Goal: Task Accomplishment & Management: Manage account settings

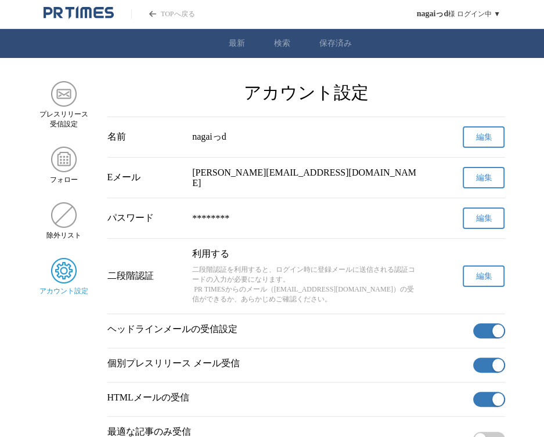
click at [478, 287] on button "編集" at bounding box center [483, 276] width 42 height 21
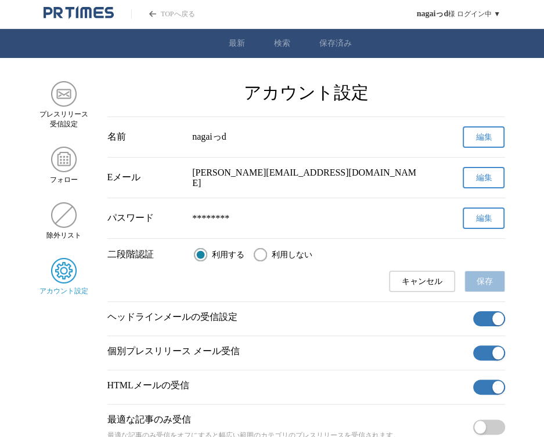
click at [285, 256] on span "利用しない" at bounding box center [291, 255] width 41 height 10
click at [267, 256] on input "利用しない" at bounding box center [260, 254] width 13 height 13
radio input "true"
click at [494, 280] on button "保存" at bounding box center [484, 281] width 41 height 21
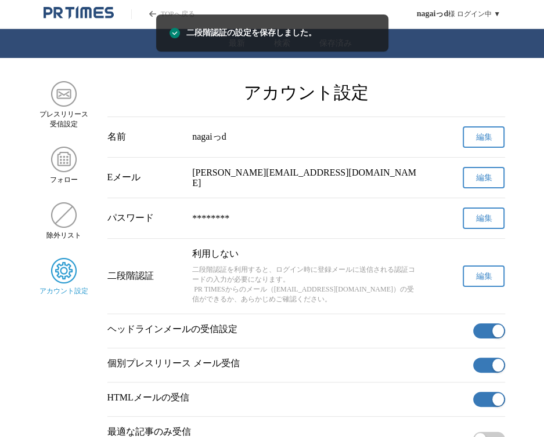
click at [488, 272] on button "編集" at bounding box center [483, 276] width 42 height 21
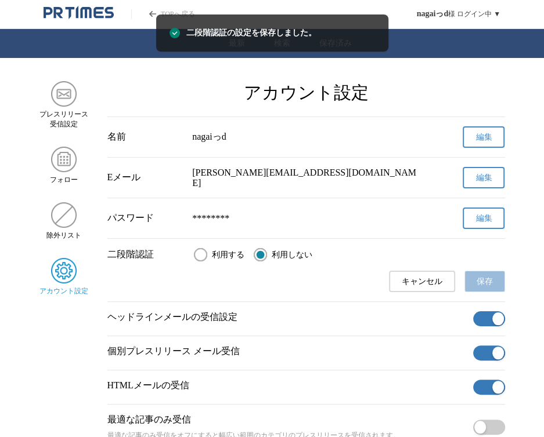
click at [216, 258] on span "利用する" at bounding box center [228, 255] width 32 height 10
click at [207, 258] on input "利用する" at bounding box center [200, 254] width 13 height 13
radio input "true"
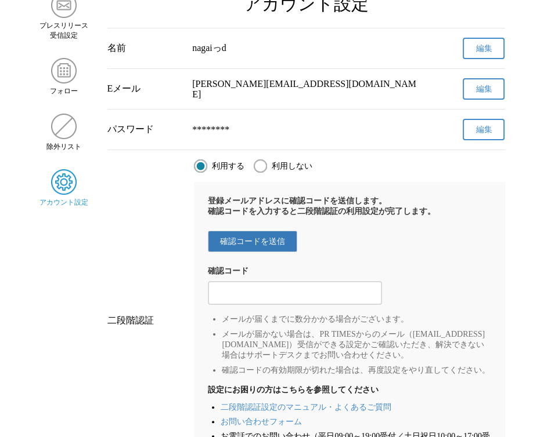
scroll to position [94, 0]
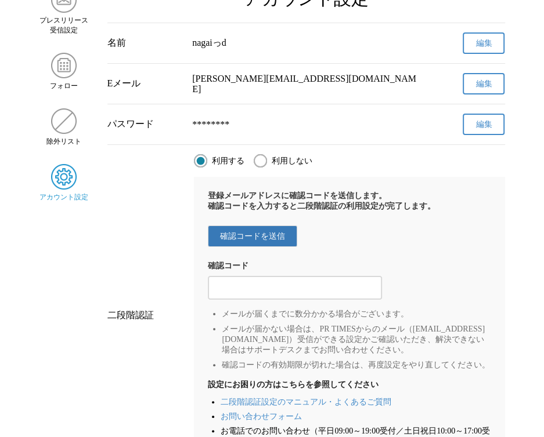
click at [308, 294] on input "2段階認証の確認コードを入力する" at bounding box center [294, 288] width 162 height 13
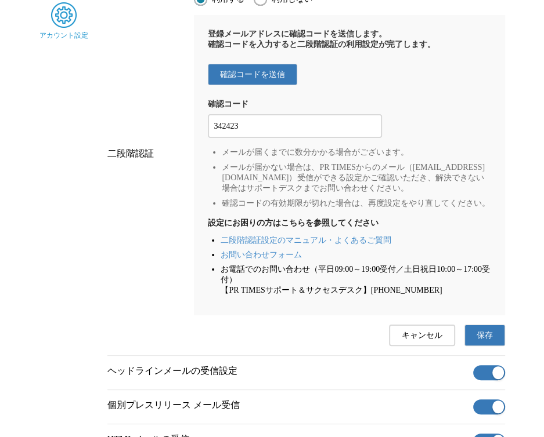
scroll to position [276, 0]
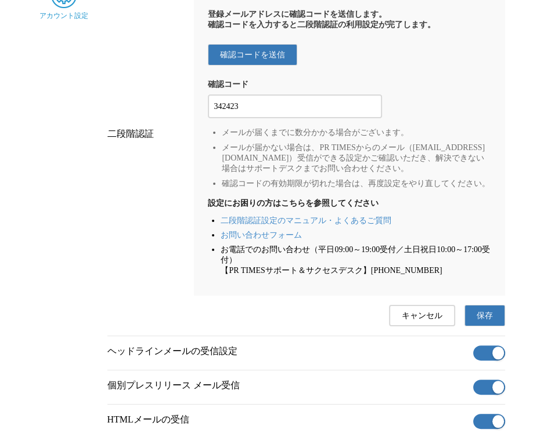
type input "342423"
click at [483, 321] on span "保存" at bounding box center [484, 316] width 16 height 10
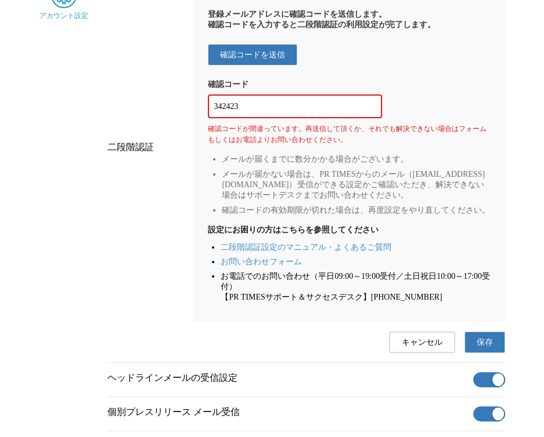
click at [476, 353] on button "保存" at bounding box center [484, 342] width 41 height 21
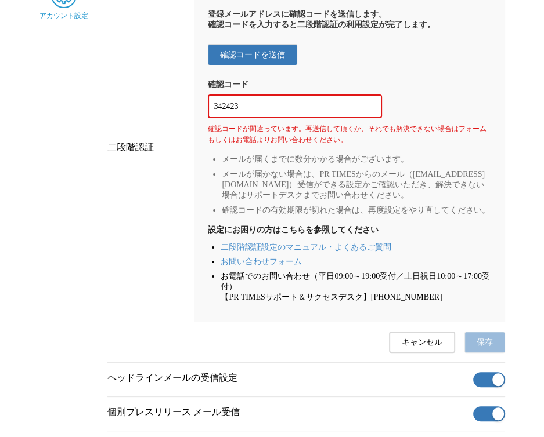
click at [476, 348] on span "保存" at bounding box center [484, 343] width 16 height 10
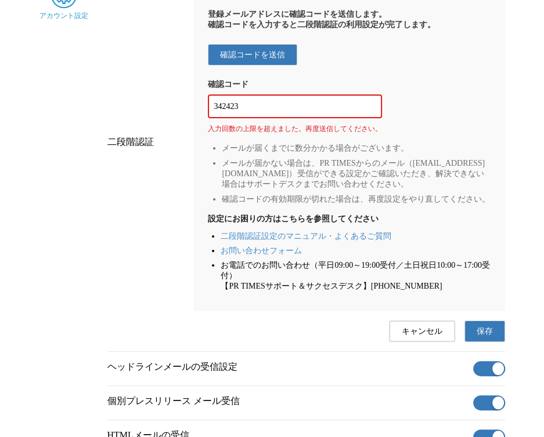
click at [385, 190] on li "メールが届かない場合は、PR TIMESからのメール（[EMAIL_ADDRESS][DOMAIN_NAME]）受信ができる設定かご確認いただき、解決できない…" at bounding box center [356, 173] width 269 height 31
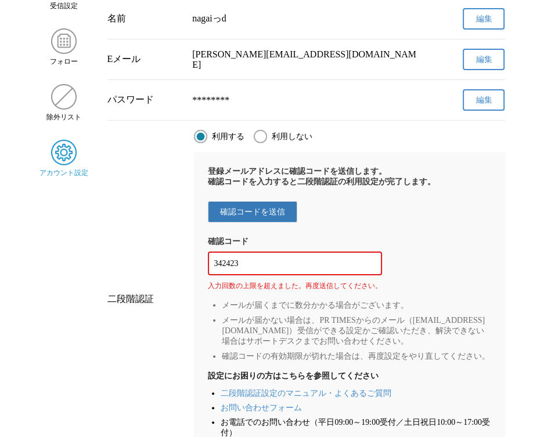
scroll to position [118, 0]
click at [322, 276] on div "342423" at bounding box center [295, 264] width 174 height 24
click at [309, 229] on div "登録メールアドレスに確認コードを送信します。 確認コードを入力すると二段階認証の利用設定が完了します。 確認コードを送信 確認コード 入力回数の上限を超えまし…" at bounding box center [349, 311] width 310 height 316
click at [268, 215] on span "確認コードを送信" at bounding box center [252, 212] width 65 height 10
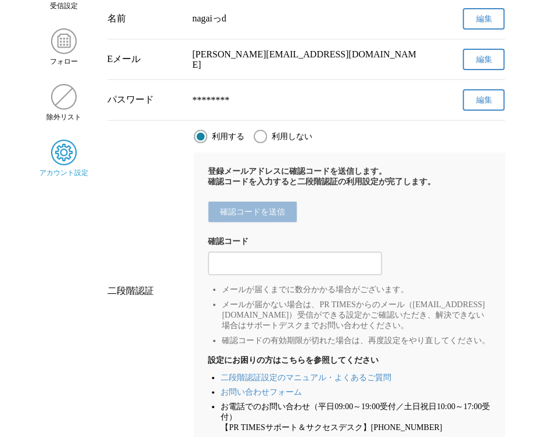
click at [320, 270] on input "2段階認証の確認コードを入力する" at bounding box center [294, 264] width 162 height 13
paste input "699774"
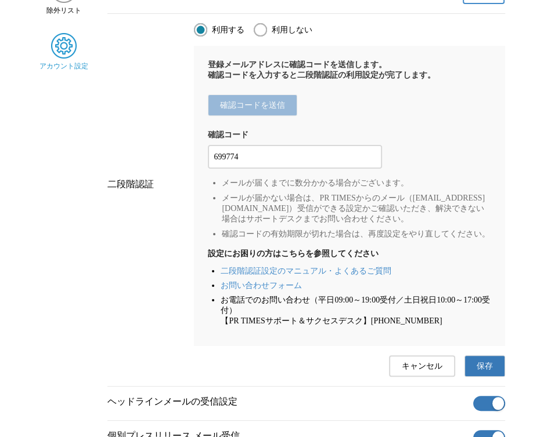
scroll to position [425, 0]
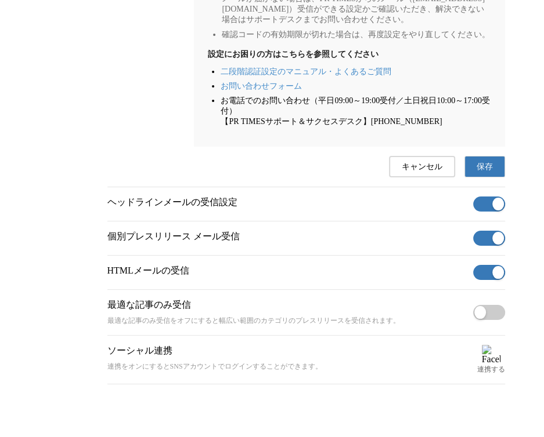
type input "699774"
click at [480, 172] on span "保存" at bounding box center [484, 167] width 16 height 10
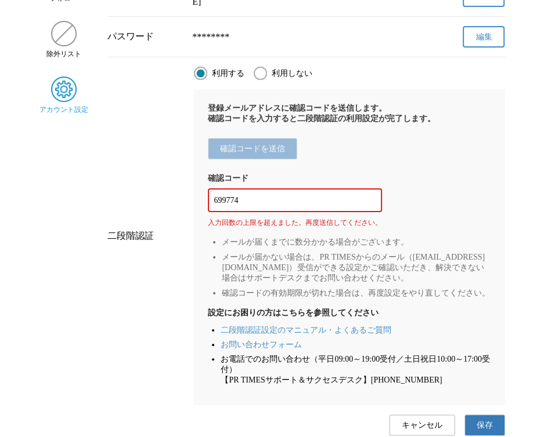
scroll to position [118, 0]
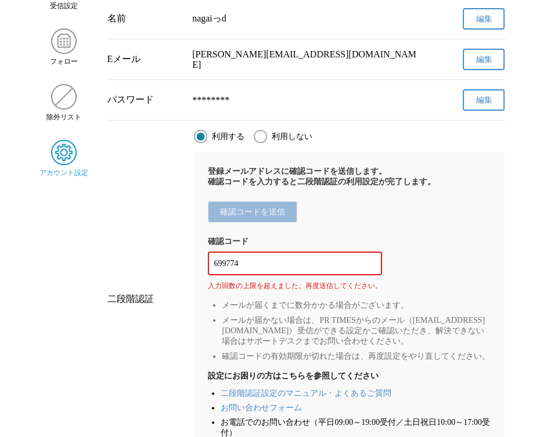
click at [304, 270] on input "699774" at bounding box center [294, 264] width 162 height 13
paste input "699774"
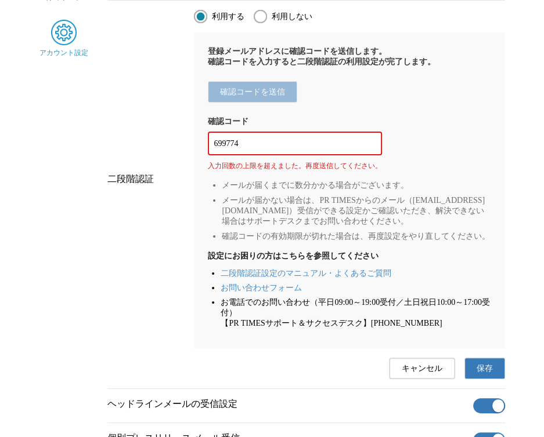
scroll to position [261, 0]
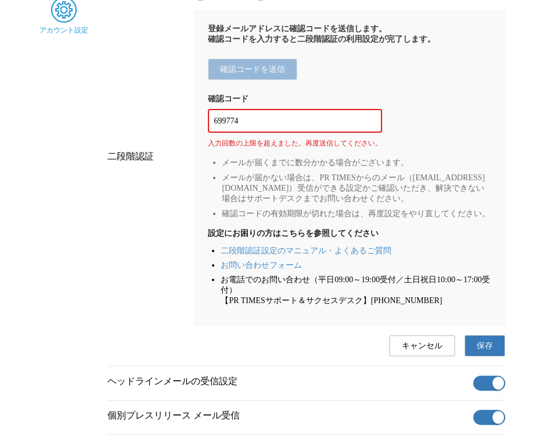
click at [481, 352] on span "保存" at bounding box center [484, 346] width 16 height 10
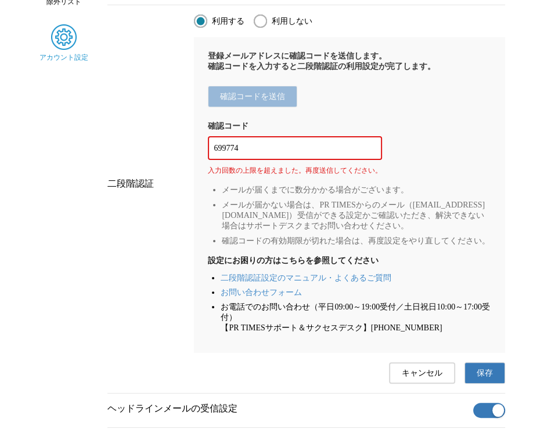
scroll to position [224, 0]
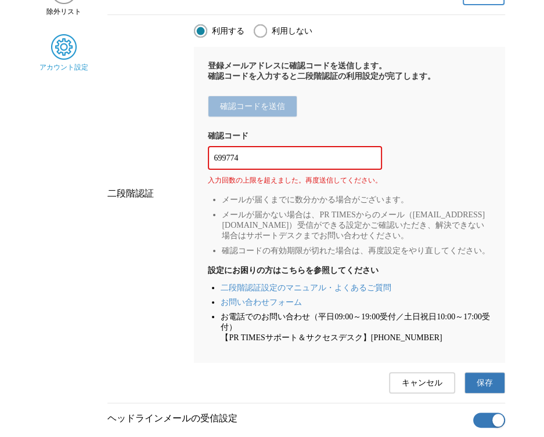
click at [365, 256] on li "確認コードの有効期限が切れた場合は、再度設定をやり直してください。" at bounding box center [356, 251] width 269 height 10
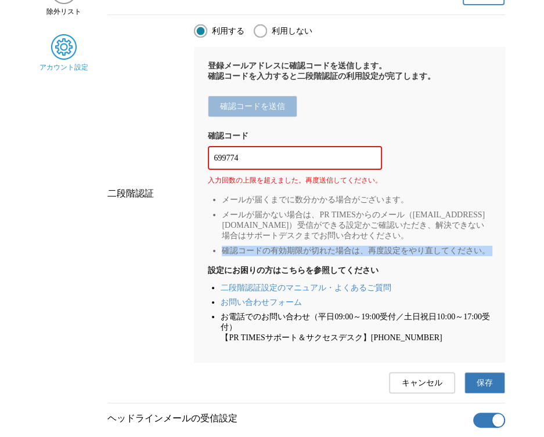
click at [365, 256] on li "確認コードの有効期限が切れた場合は、再度設定をやり直してください。" at bounding box center [356, 251] width 269 height 10
click at [327, 256] on ul "メールが届くまでに数分かかる場合がございます。 メールが届かない場合は、PR TIMESからのメール（[EMAIL_ADDRESS][DOMAIN_NAME]…" at bounding box center [349, 225] width 283 height 61
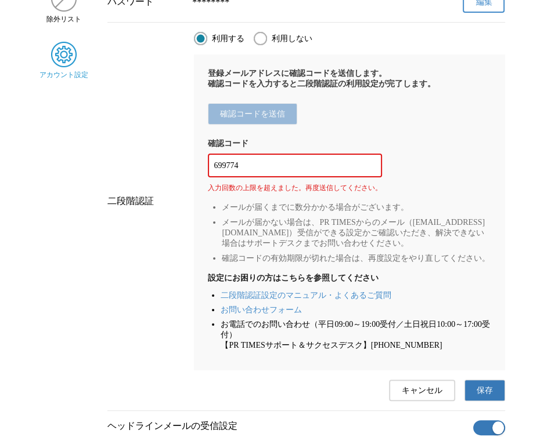
scroll to position [216, 0]
click at [317, 172] on input "699774" at bounding box center [294, 166] width 162 height 13
type input "69977"
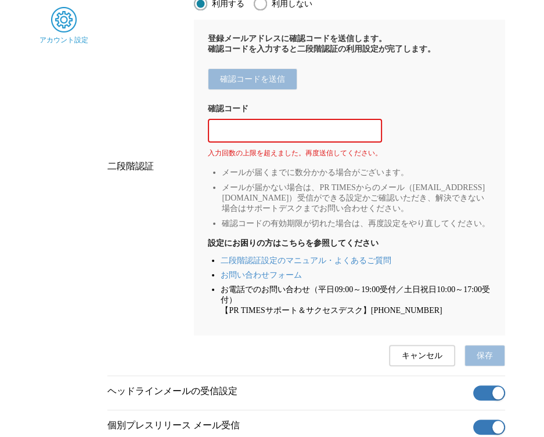
scroll to position [305, 0]
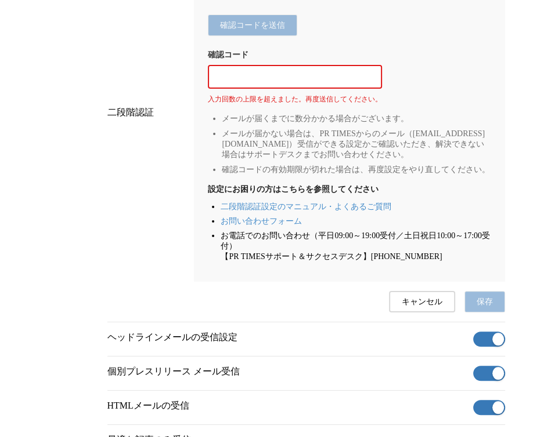
click at [404, 307] on span "キャンセル" at bounding box center [421, 302] width 41 height 10
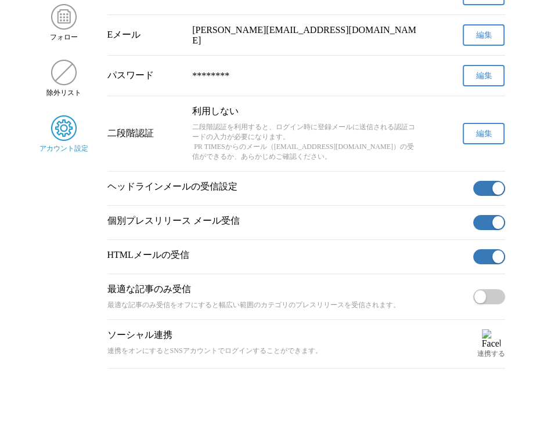
scroll to position [120, 0]
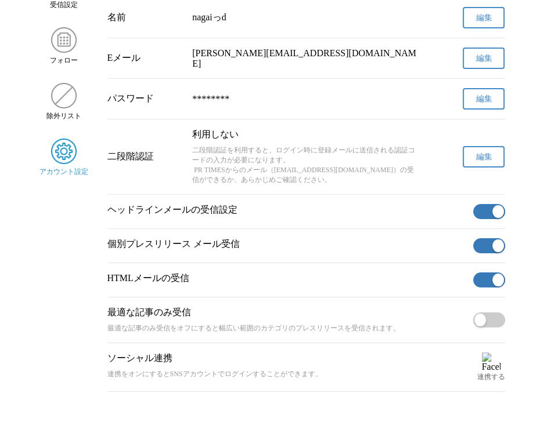
click at [484, 166] on button "編集" at bounding box center [483, 156] width 42 height 21
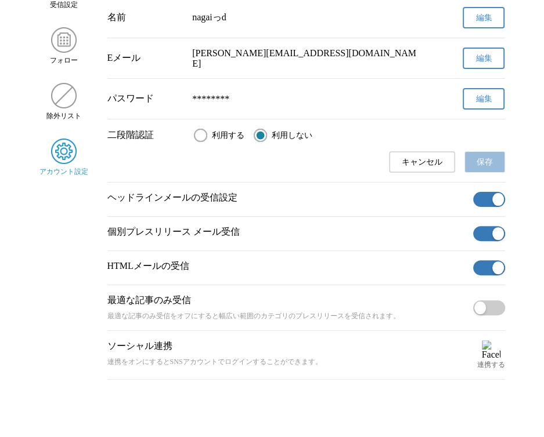
drag, startPoint x: 199, startPoint y: 128, endPoint x: 206, endPoint y: 135, distance: 9.8
click at [199, 129] on div "二段階認証 利用する 利用しない キャンセル 保存" at bounding box center [305, 151] width 397 height 63
click at [212, 139] on span "利用する" at bounding box center [228, 136] width 32 height 10
click at [207, 139] on input "利用する" at bounding box center [200, 135] width 13 height 13
radio input "true"
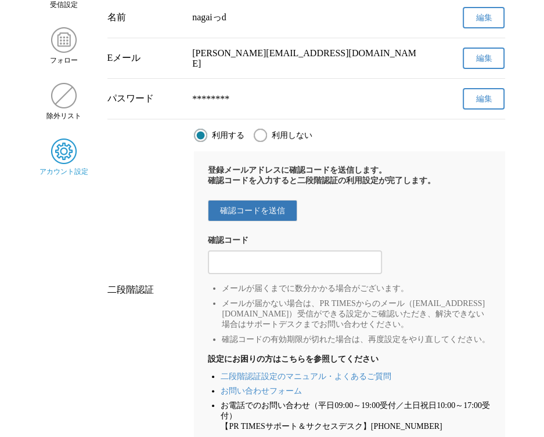
click at [278, 269] on input "2段階認証の確認コードを入力する" at bounding box center [294, 262] width 162 height 13
paste input "699774"
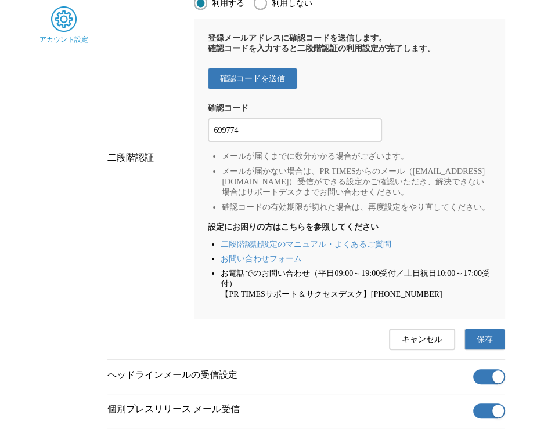
scroll to position [313, 0]
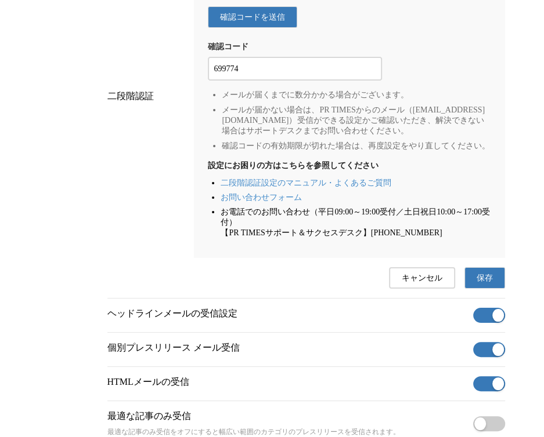
type input "699774"
click at [476, 284] on span "保存" at bounding box center [484, 278] width 16 height 10
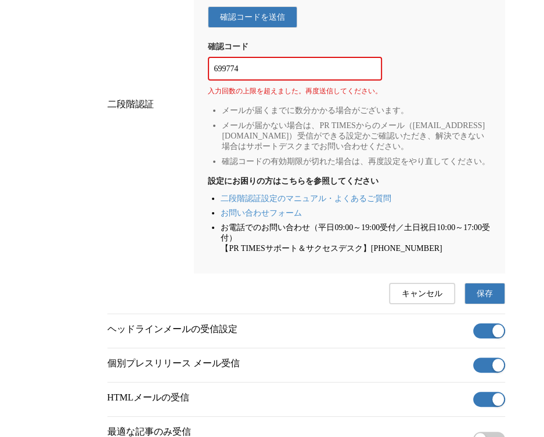
scroll to position [139, 0]
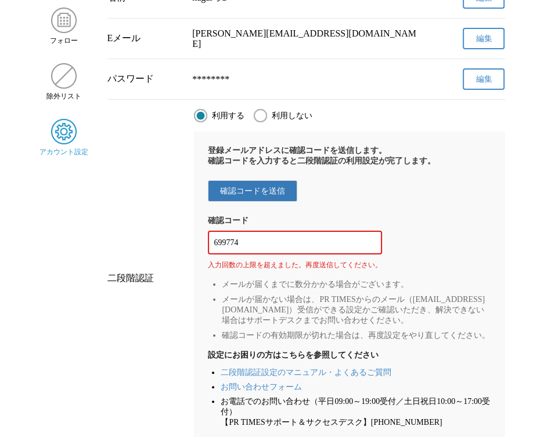
click at [267, 202] on button "確認コードを送信" at bounding box center [252, 190] width 89 height 21
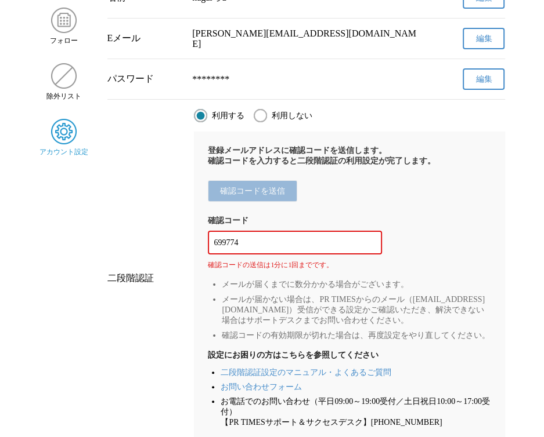
click at [280, 249] on input "699774" at bounding box center [294, 243] width 162 height 13
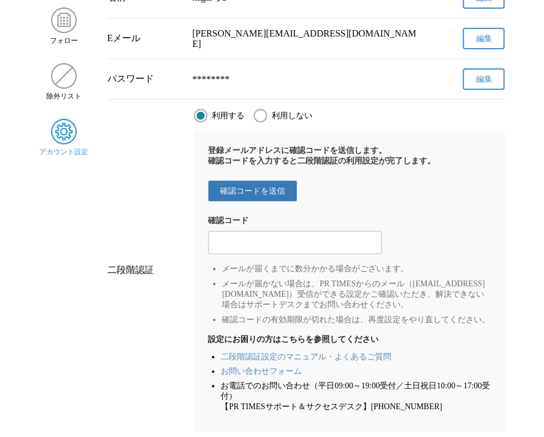
drag, startPoint x: 289, startPoint y: 258, endPoint x: 289, endPoint y: 251, distance: 7.0
click at [289, 255] on div at bounding box center [295, 243] width 174 height 24
click at [289, 249] on input "2段階認証の確認コードを入力する" at bounding box center [294, 243] width 162 height 13
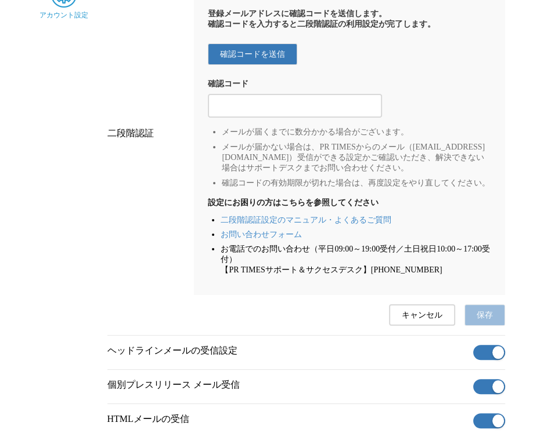
scroll to position [231, 0]
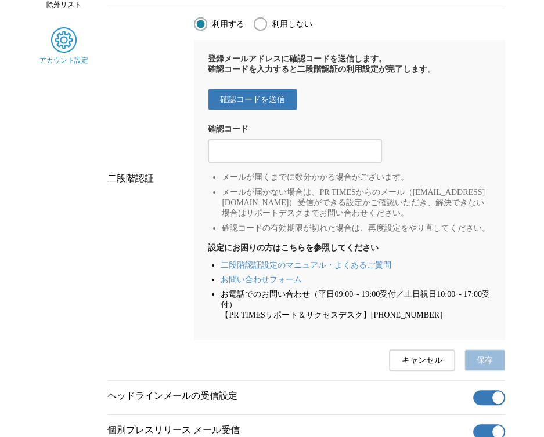
click at [276, 110] on button "確認コードを送信" at bounding box center [252, 99] width 89 height 21
click at [328, 148] on div at bounding box center [295, 151] width 174 height 24
click at [319, 158] on input "2段階認証の確認コードを入力する" at bounding box center [294, 151] width 162 height 13
paste input "508440"
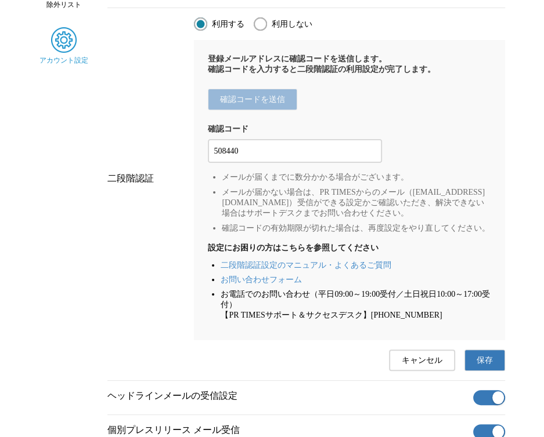
type input "508440"
click at [489, 366] on span "保存" at bounding box center [484, 361] width 16 height 10
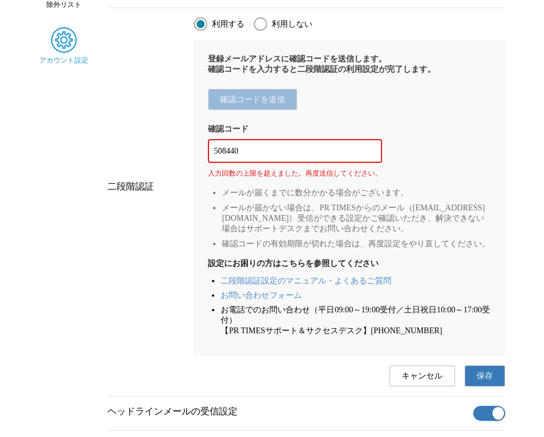
click at [455, 234] on li "メールが届かない場合は、PR TIMESからのメール（[EMAIL_ADDRESS][DOMAIN_NAME]）受信ができる設定かご確認いただき、解決できない…" at bounding box center [356, 218] width 269 height 31
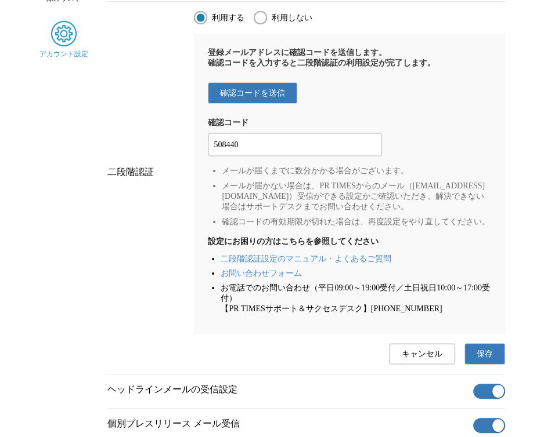
scroll to position [238, 0]
click at [340, 151] on input "508440" at bounding box center [294, 144] width 162 height 13
click at [435, 286] on ul "二段階認証設定のマニュアル・よくあるご質問 お問い合わせフォーム お電話でのお問い合わせ（平日09:00～19:00受付／土日祝日10:00～17:00受付）…" at bounding box center [355, 284] width 270 height 60
click at [487, 359] on span "保存" at bounding box center [484, 354] width 16 height 10
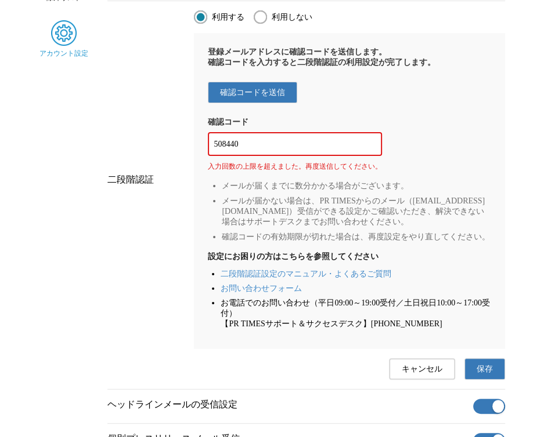
click at [420, 262] on b "設定にお困りの方はこちらを参照してください" at bounding box center [349, 257] width 283 height 10
click at [259, 98] on span "確認コードを送信" at bounding box center [252, 93] width 65 height 10
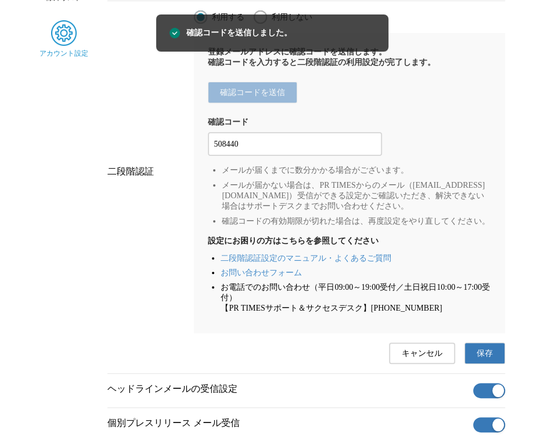
click at [289, 151] on input "508440" at bounding box center [294, 144] width 162 height 13
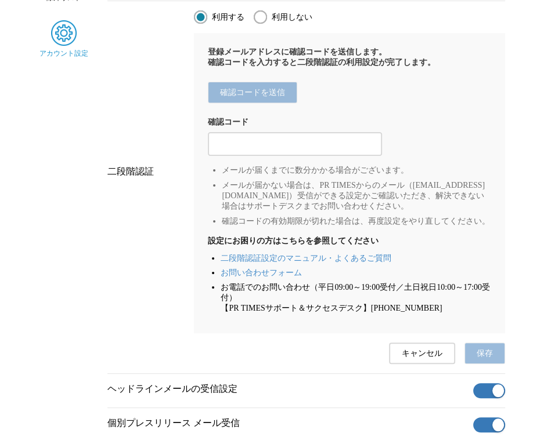
paste input "498378"
type input "498378"
click at [469, 364] on button "保存" at bounding box center [484, 353] width 41 height 21
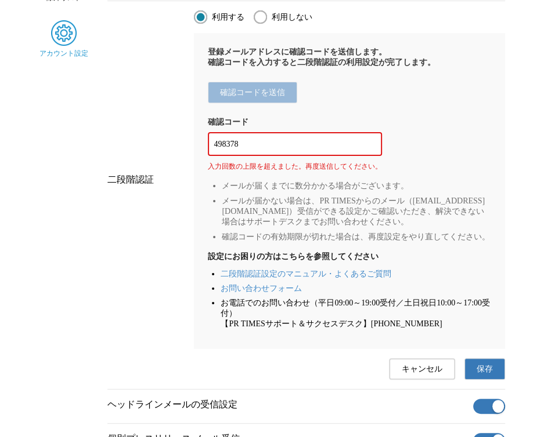
click at [322, 185] on div "登録メールアドレスに確認コードを送信します。 確認コードを入力すると二段階認証の利用設定が完了します。 確認コードを送信 確認コード 498378 入力回数の…" at bounding box center [349, 191] width 310 height 316
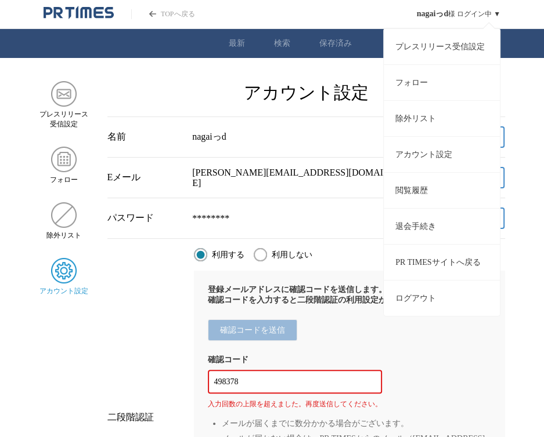
click at [415, 288] on button "ログアウト" at bounding box center [441, 298] width 116 height 36
